Goal: Task Accomplishment & Management: Manage account settings

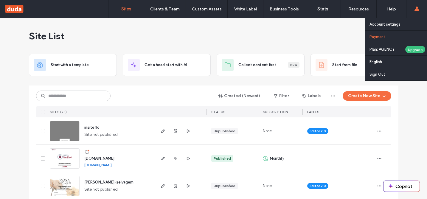
click at [392, 37] on link "Payment" at bounding box center [399, 37] width 58 height 12
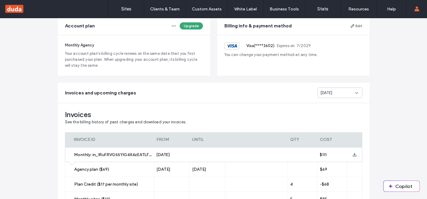
scroll to position [49, 0]
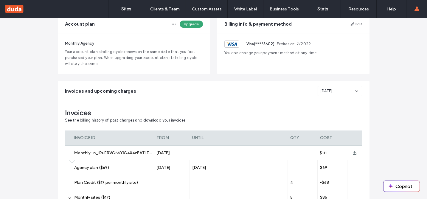
click at [323, 92] on span "[DATE]" at bounding box center [326, 91] width 12 height 6
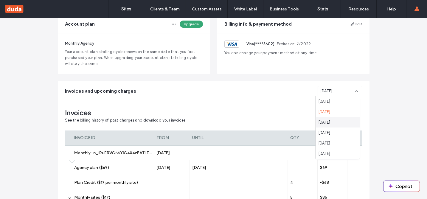
click at [324, 122] on span "[DATE]" at bounding box center [324, 123] width 12 height 6
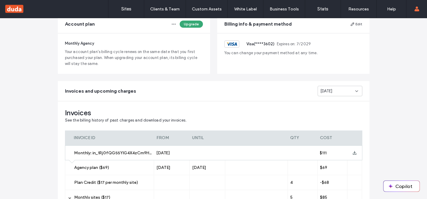
click at [282, 117] on span "Invoices" at bounding box center [213, 112] width 297 height 9
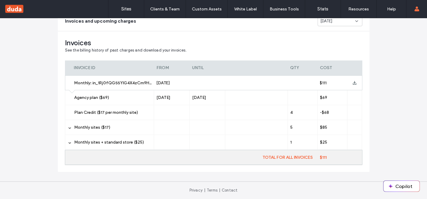
click at [131, 131] on label "Monthly sites ($17)" at bounding box center [112, 127] width 77 height 15
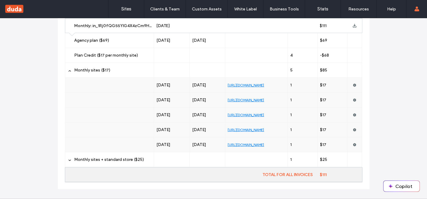
scroll to position [177, 0]
click at [212, 162] on div at bounding box center [208, 159] width 36 height 15
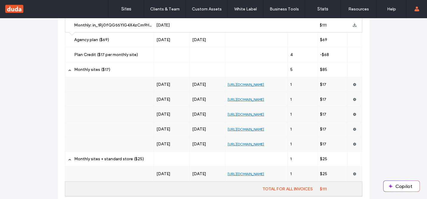
click at [397, 113] on div "Plans & payments View your payment history, download invoices, and manage your …" at bounding box center [213, 35] width 427 height 389
click at [353, 82] on span at bounding box center [355, 84] width 4 height 15
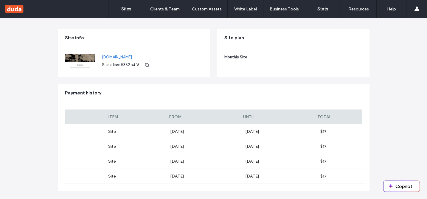
scroll to position [30, 0]
